Goal: Task Accomplishment & Management: Manage account settings

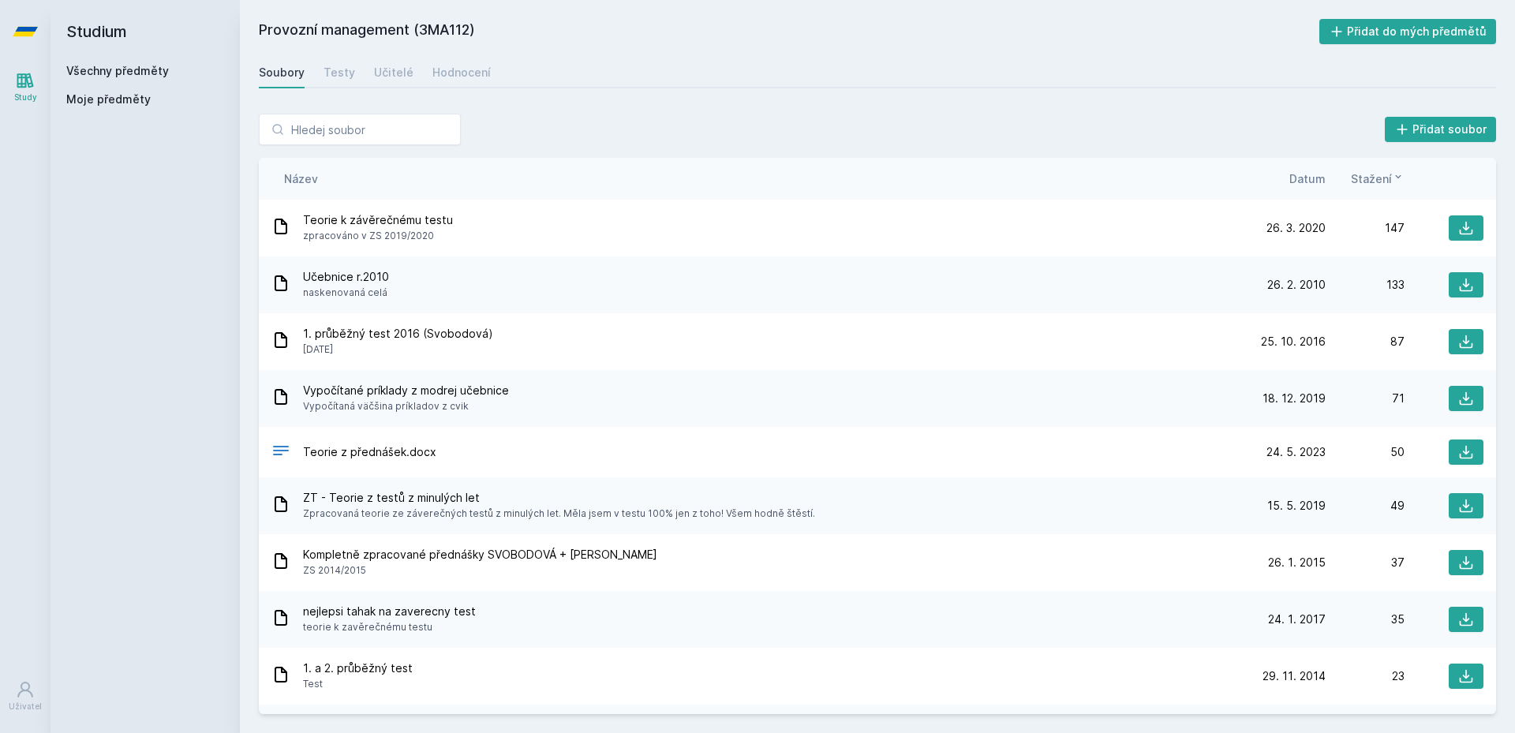
click at [170, 72] on div "Všechny předměty" at bounding box center [145, 71] width 158 height 16
click at [154, 72] on link "Všechny předměty" at bounding box center [117, 70] width 103 height 13
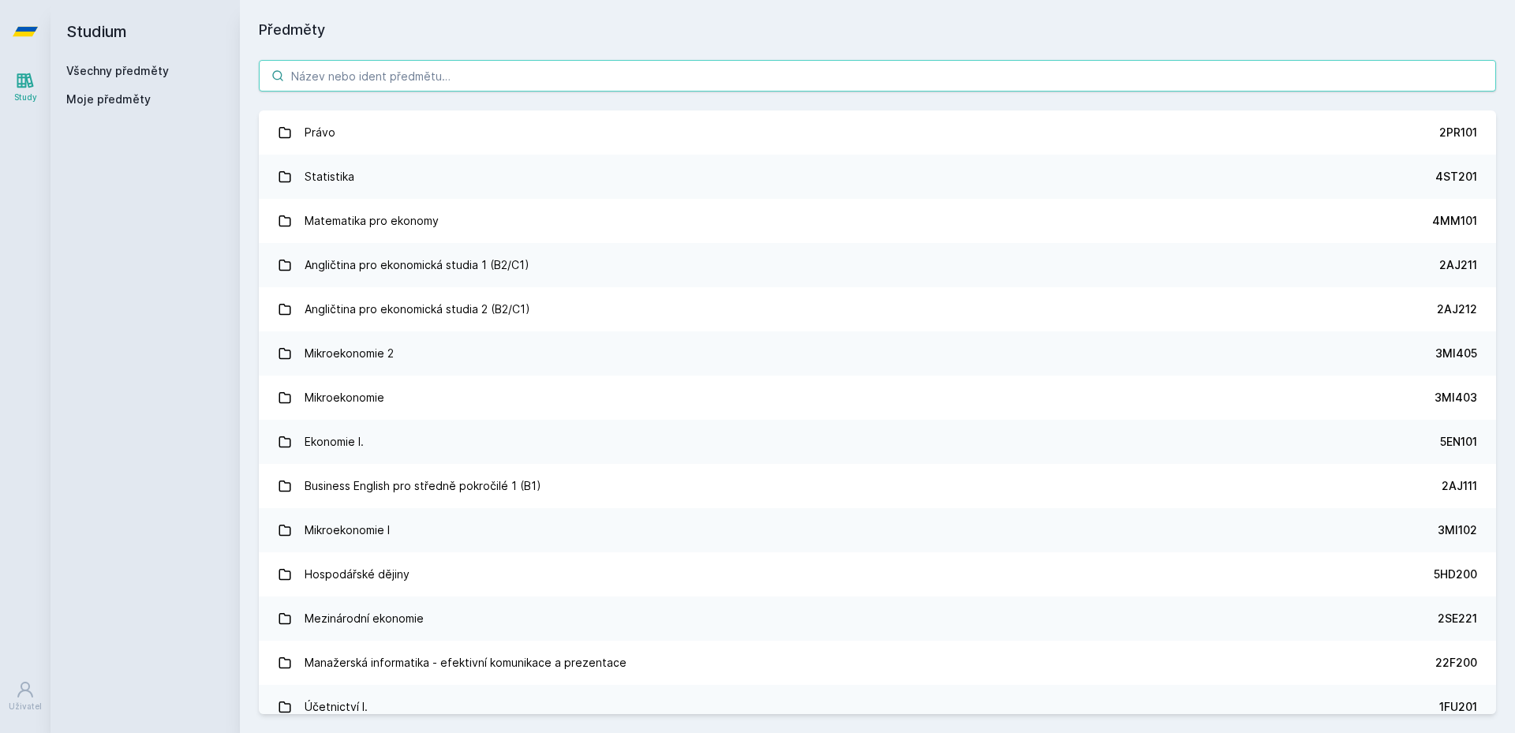
click at [672, 70] on input "search" at bounding box center [877, 76] width 1237 height 32
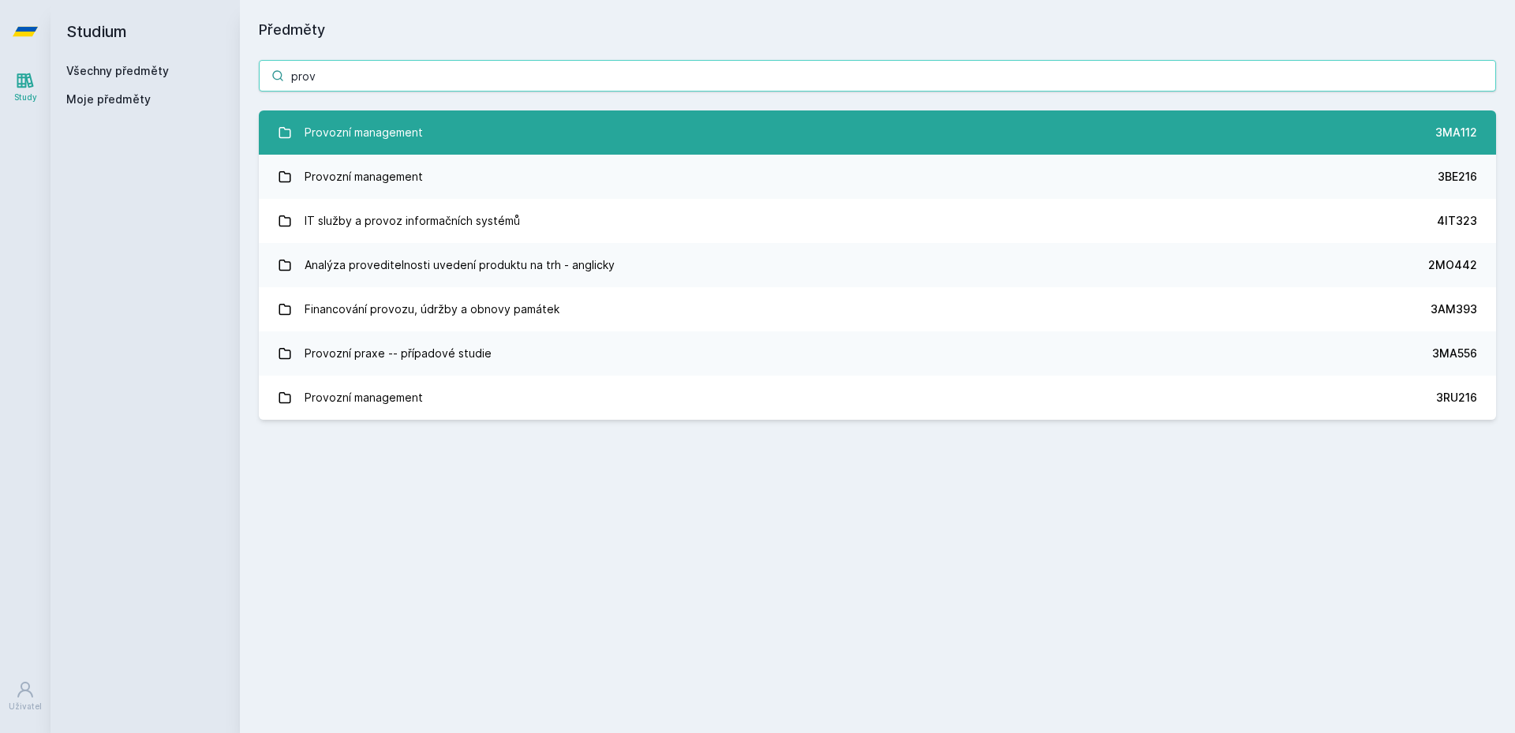
type input "prov"
click at [604, 148] on link "Provozní management 3MA112" at bounding box center [877, 132] width 1237 height 44
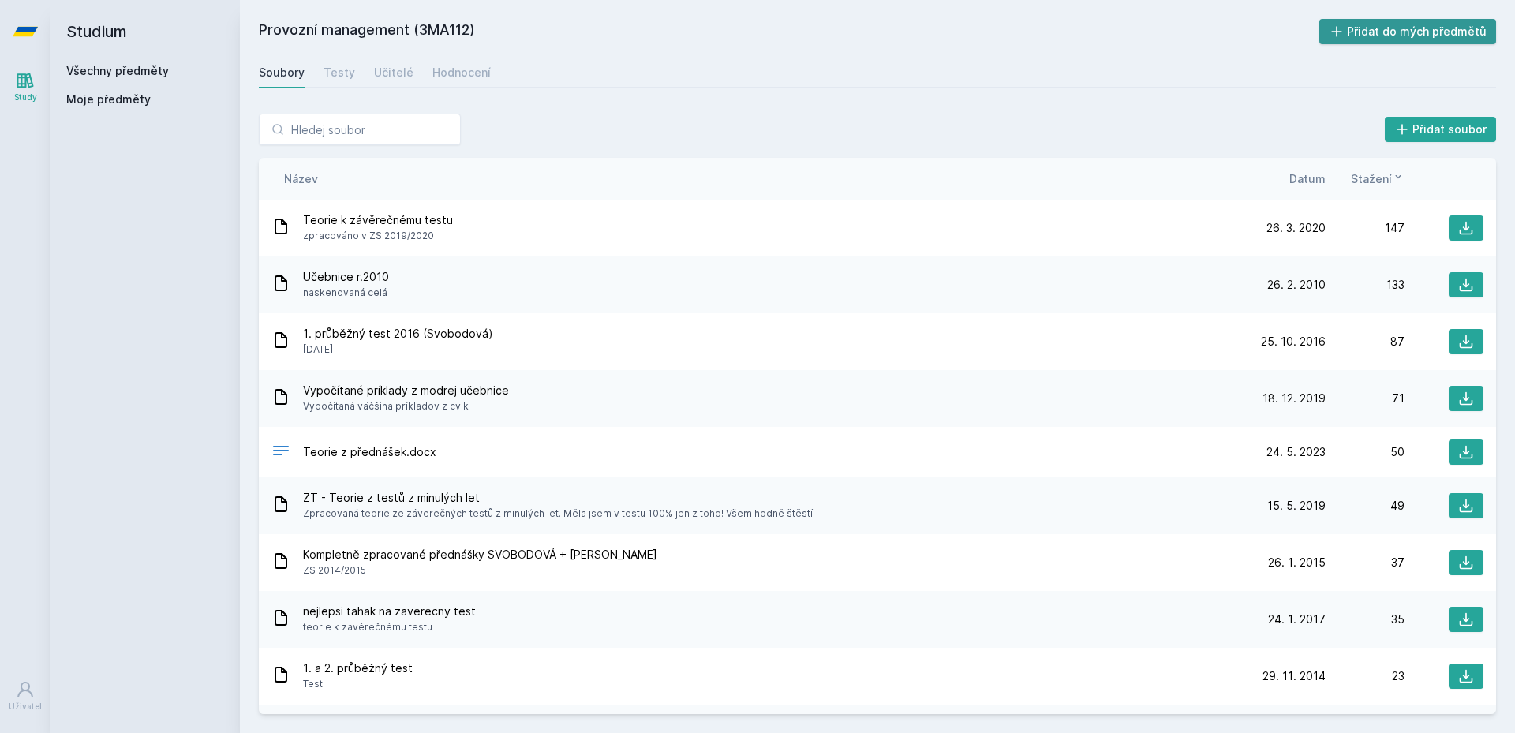
click at [1440, 29] on button "Přidat do mých předmětů" at bounding box center [1408, 31] width 178 height 25
click at [104, 72] on link "Všechny předměty" at bounding box center [117, 70] width 103 height 13
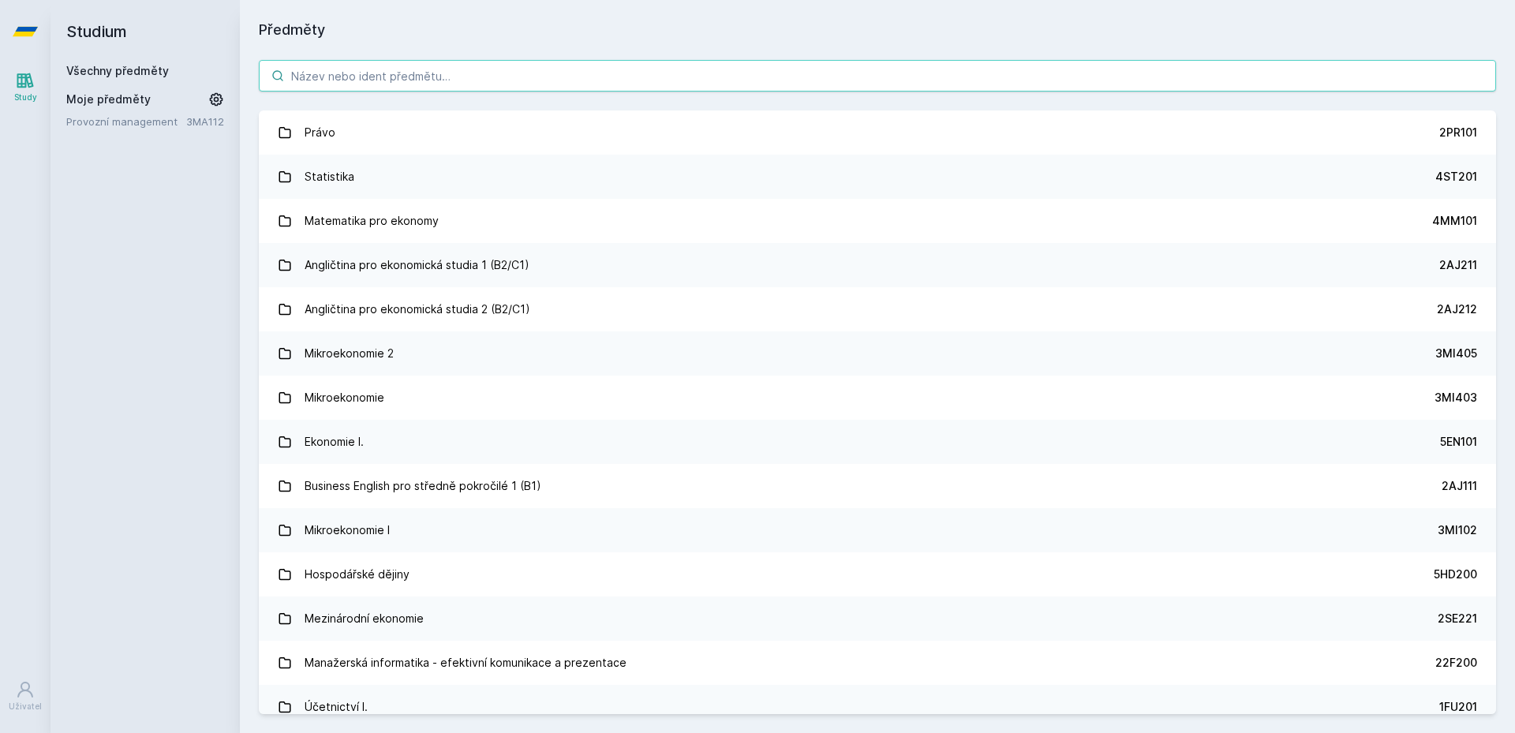
click at [401, 86] on input "search" at bounding box center [877, 76] width 1237 height 32
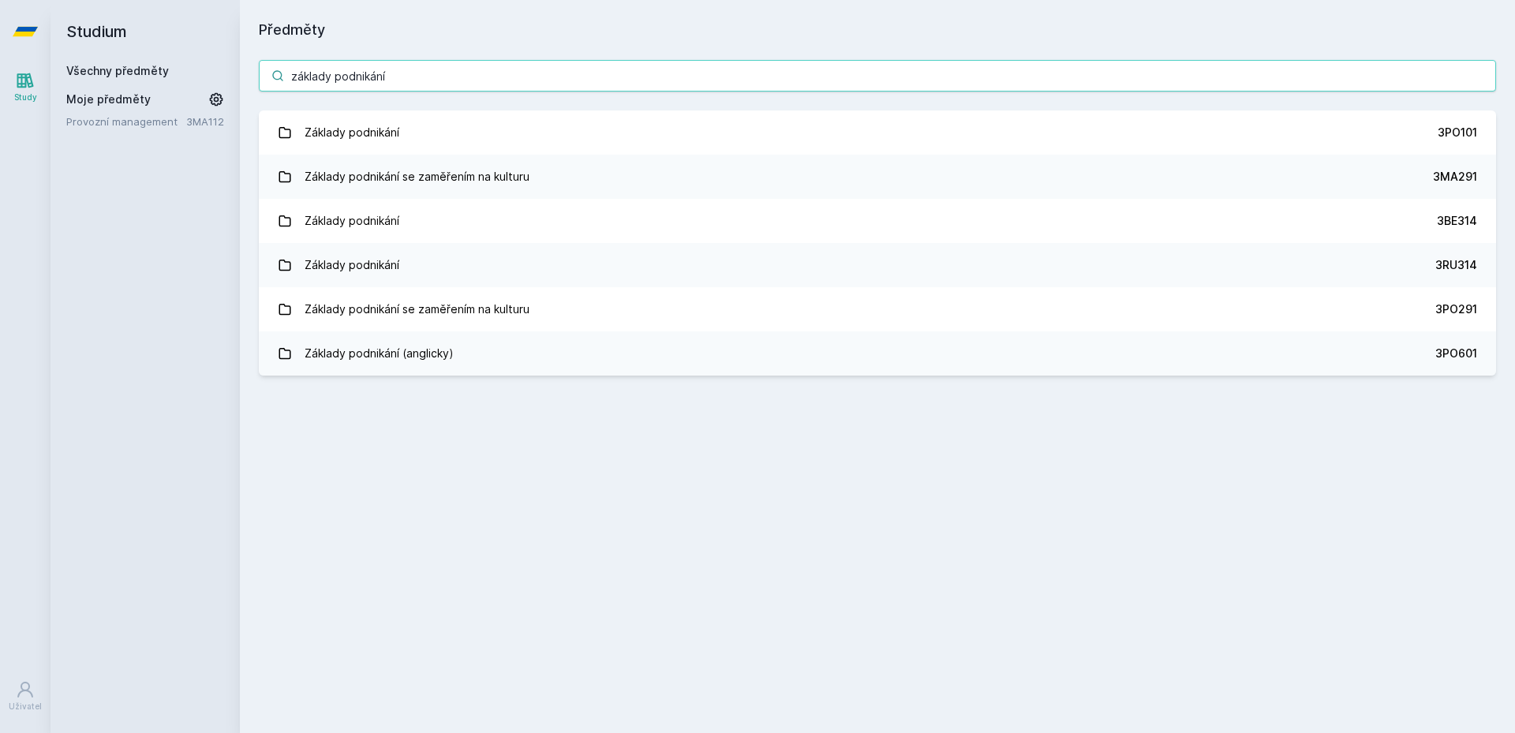
type input "základy podnikání"
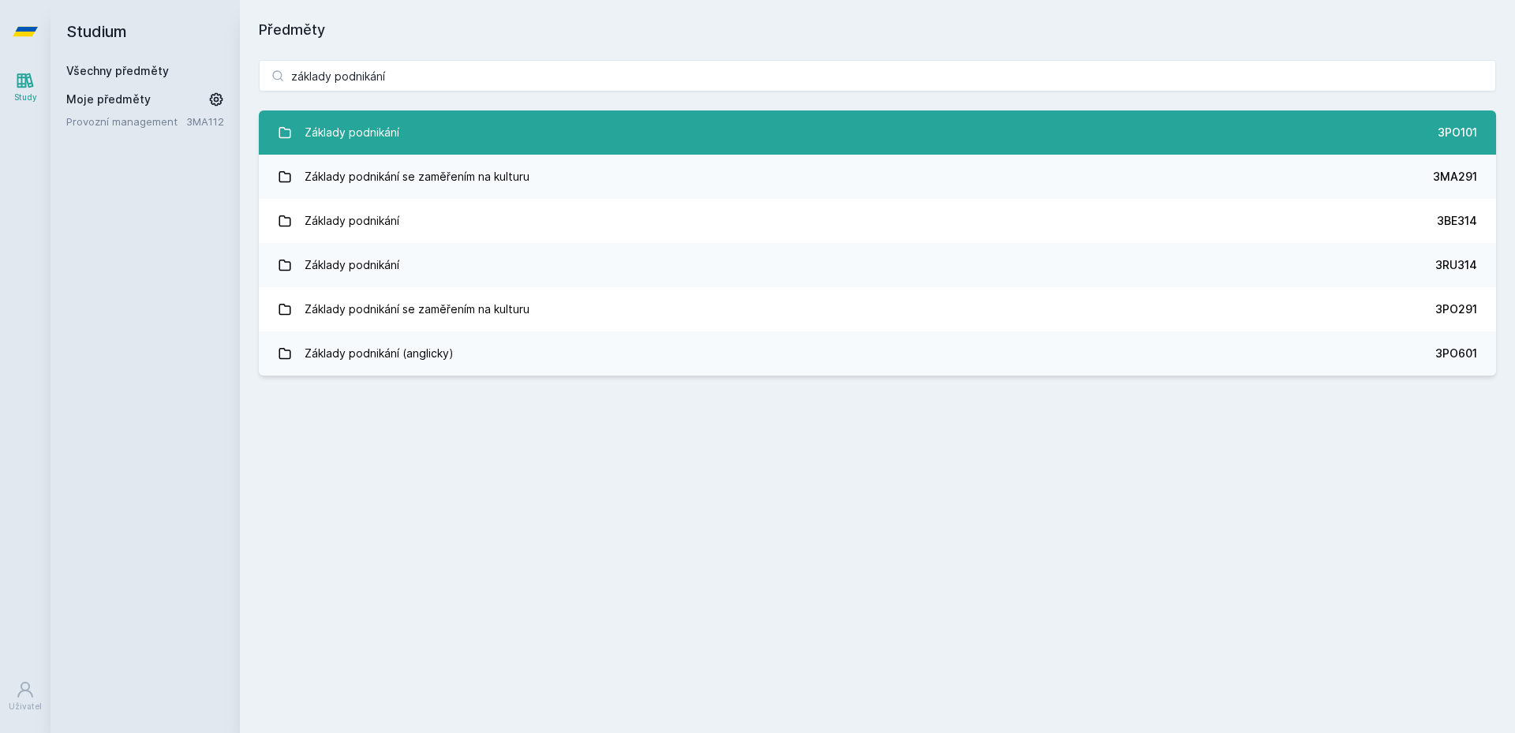
click at [409, 119] on link "Základy podnikání 3PO101" at bounding box center [877, 132] width 1237 height 44
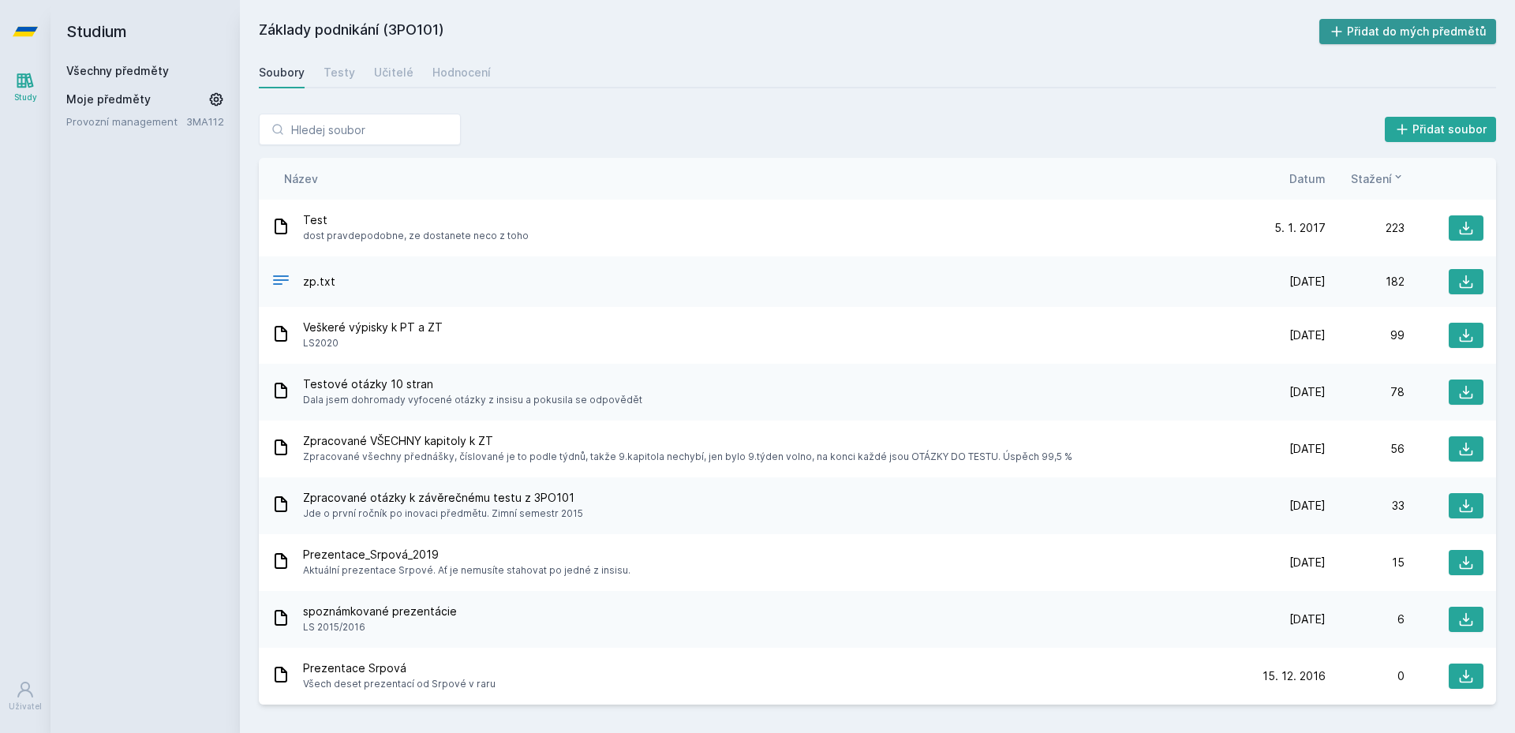
click at [1445, 28] on button "Přidat do mých předmětů" at bounding box center [1408, 31] width 178 height 25
click at [1464, 226] on icon at bounding box center [1466, 228] width 16 height 16
click at [184, 410] on div "Studium Všechny předměty Moje předměty Provozní management 3MA112 Základy podni…" at bounding box center [144, 366] width 189 height 733
click at [163, 140] on link "Základy podnikání" at bounding box center [126, 144] width 121 height 16
click at [197, 319] on div "Studium Všechny předměty Moje předměty Provozní management 3MA112 Základy podni…" at bounding box center [144, 366] width 189 height 733
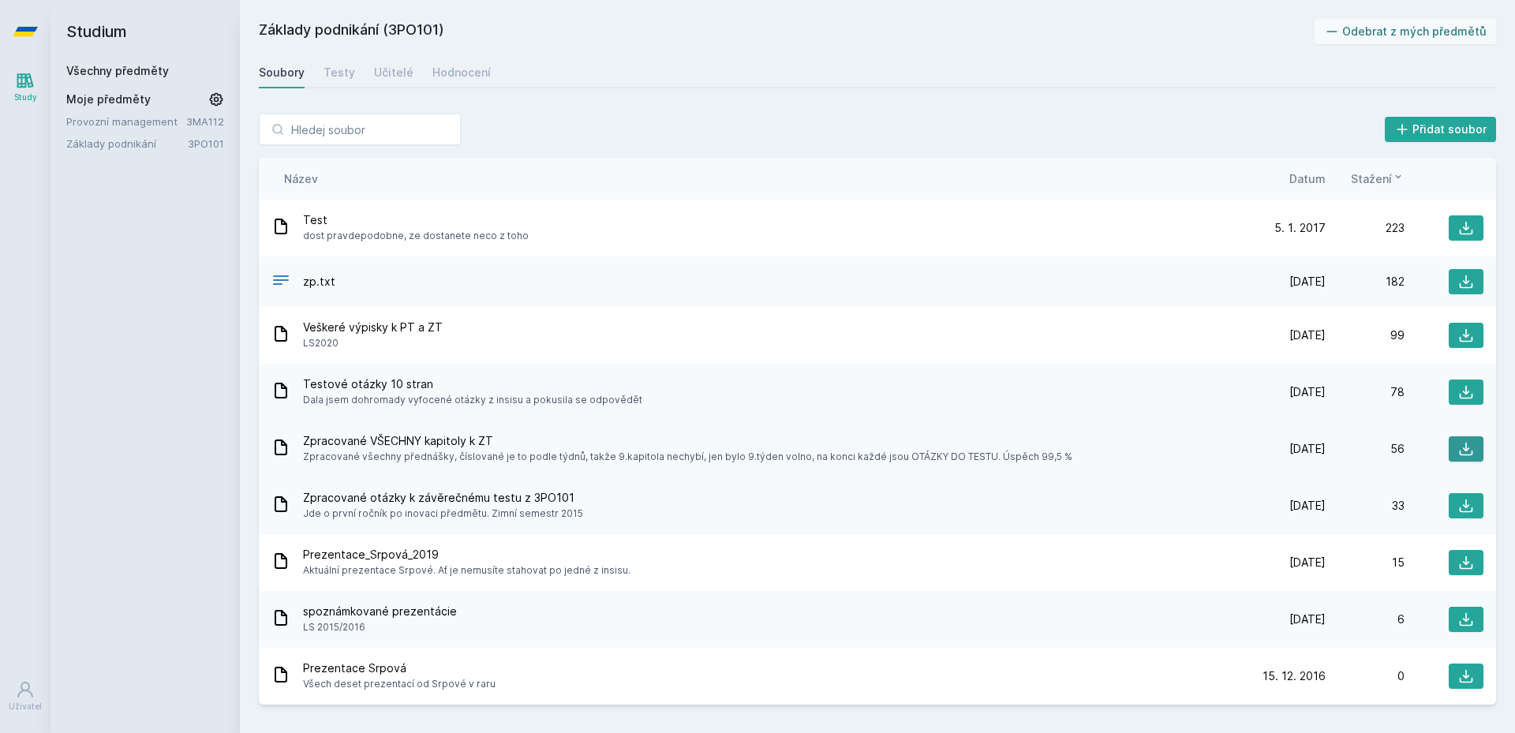
click at [1467, 443] on icon at bounding box center [1466, 449] width 16 height 16
